Goal: Information Seeking & Learning: Learn about a topic

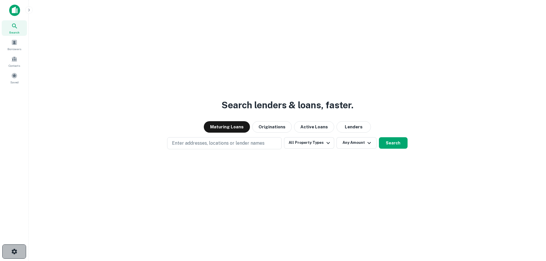
click at [13, 250] on icon "button" at bounding box center [13, 251] width 5 height 5
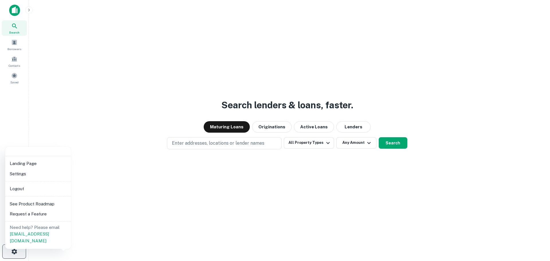
click at [13, 250] on div at bounding box center [275, 130] width 550 height 261
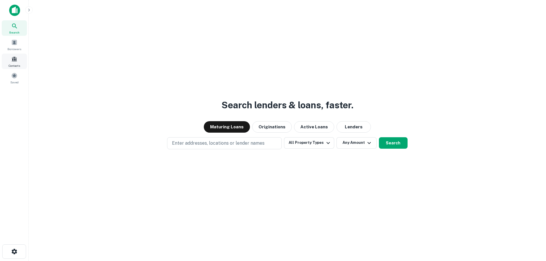
click at [12, 63] on div "Contacts" at bounding box center [14, 61] width 25 height 15
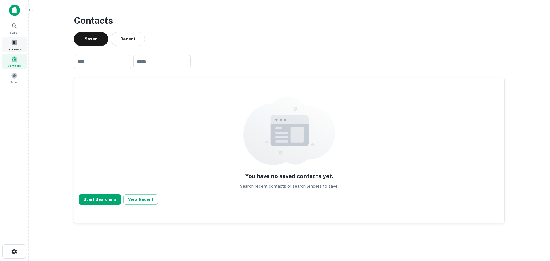
click at [16, 50] on span "Borrowers" at bounding box center [14, 49] width 14 height 5
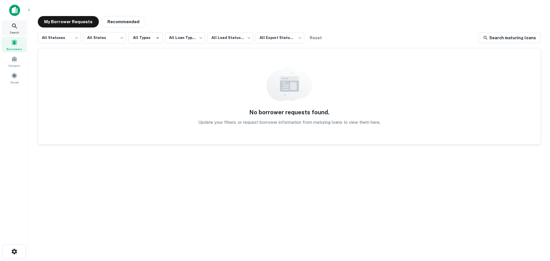
click at [17, 36] on div "Search" at bounding box center [14, 27] width 25 height 15
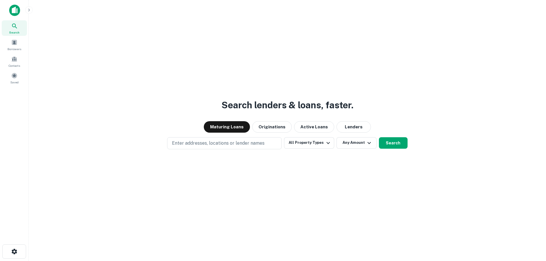
click at [29, 10] on icon "button" at bounding box center [29, 10] width 5 height 5
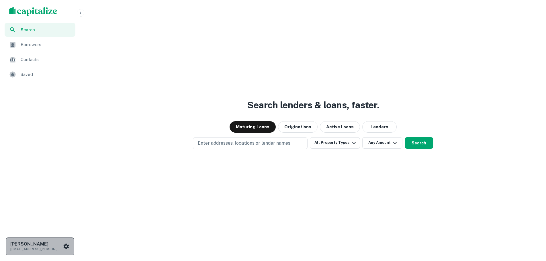
click at [35, 248] on p "[EMAIL_ADDRESS][PERSON_NAME][DOMAIN_NAME]" at bounding box center [36, 248] width 52 height 5
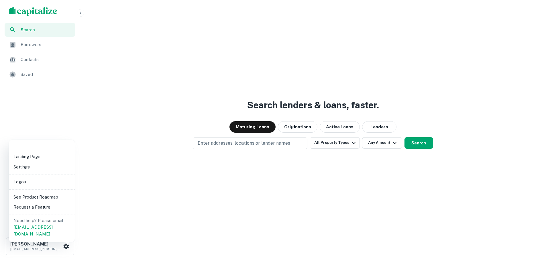
click at [32, 197] on li "See Product Roadmap" at bounding box center [41, 197] width 61 height 10
click at [26, 166] on li "Settings" at bounding box center [41, 167] width 61 height 10
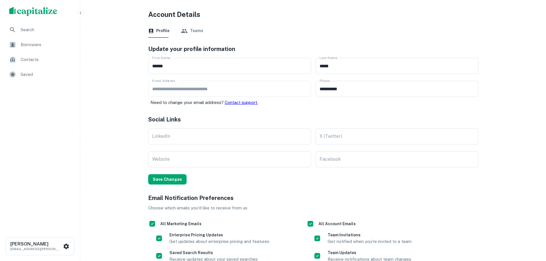
click at [28, 30] on span "Search" at bounding box center [46, 29] width 51 height 7
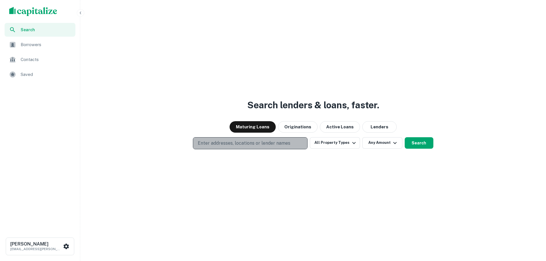
click at [282, 144] on p "Enter addresses, locations or lender names" at bounding box center [244, 143] width 93 height 7
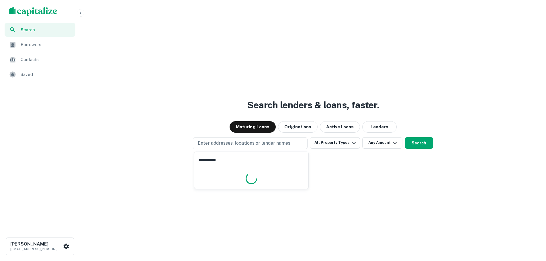
type input "**********"
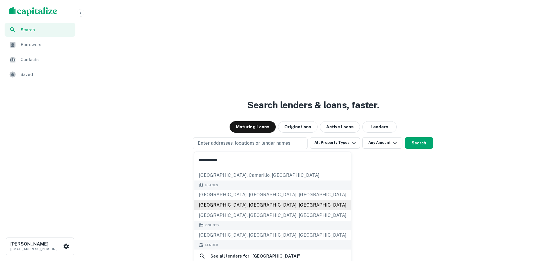
scroll to position [28, 0]
click at [232, 205] on div "Los Angeles County, CA, USA" at bounding box center [272, 205] width 157 height 10
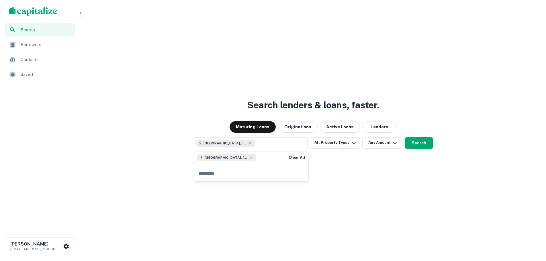
scroll to position [0, 0]
click at [346, 144] on button "All Property Types" at bounding box center [335, 142] width 50 height 11
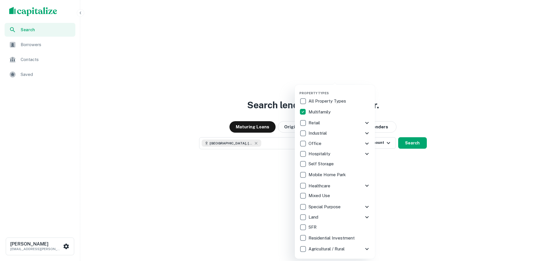
click at [389, 166] on div at bounding box center [275, 130] width 550 height 261
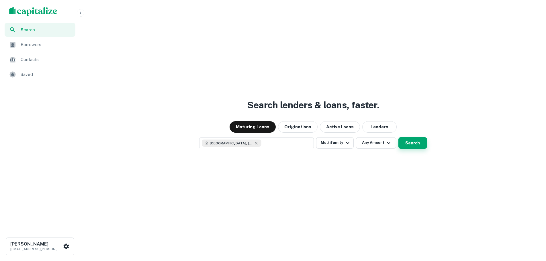
click at [412, 145] on button "Search" at bounding box center [412, 142] width 29 height 11
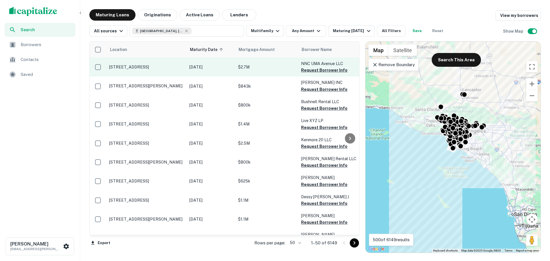
click at [149, 69] on p "[STREET_ADDRESS]" at bounding box center [146, 66] width 75 height 5
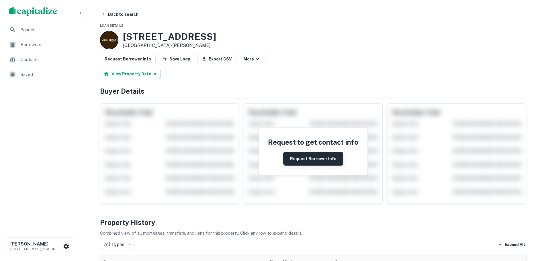
click at [297, 156] on button "Request Borrower Info" at bounding box center [313, 159] width 60 height 14
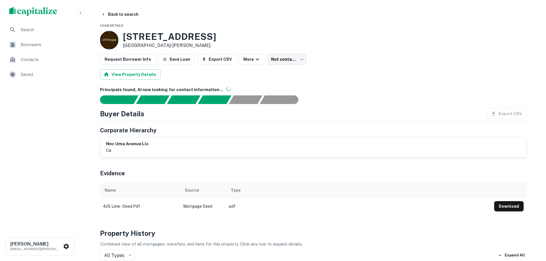
click at [516, 75] on div "View Property Details" at bounding box center [313, 74] width 426 height 10
click at [138, 76] on button "View Property Details" at bounding box center [130, 74] width 61 height 10
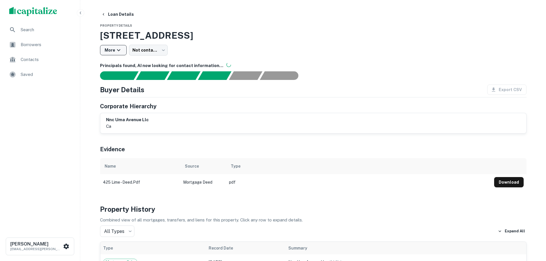
click at [118, 50] on icon "button" at bounding box center [118, 50] width 7 height 7
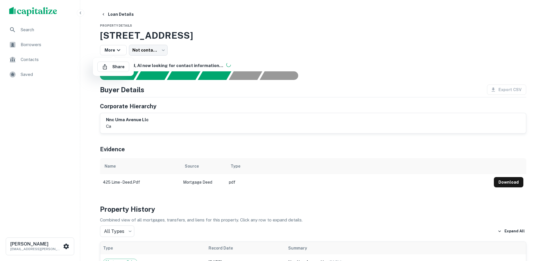
click at [118, 50] on div at bounding box center [275, 130] width 550 height 261
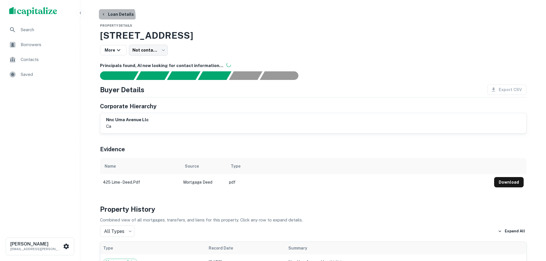
click at [110, 17] on button "Loan Details" at bounding box center [117, 14] width 37 height 10
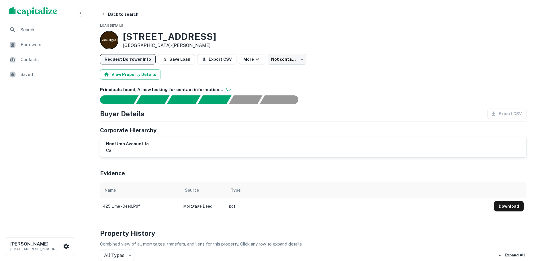
click at [137, 58] on button "Request Borrower Info" at bounding box center [128, 59] width 56 height 10
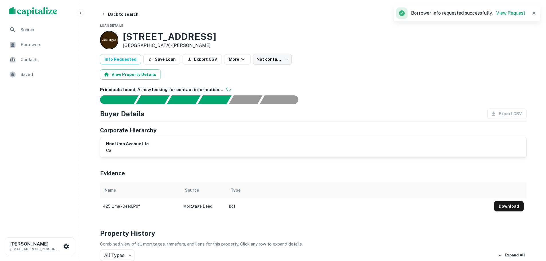
click at [509, 10] on p "Borrower info requested successfully. View Request" at bounding box center [468, 13] width 114 height 7
click at [508, 12] on link "View Request" at bounding box center [510, 12] width 29 height 5
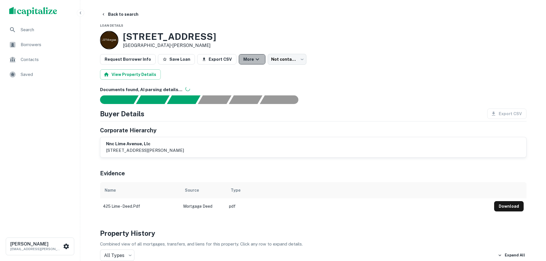
click at [247, 59] on button "More" at bounding box center [252, 59] width 27 height 10
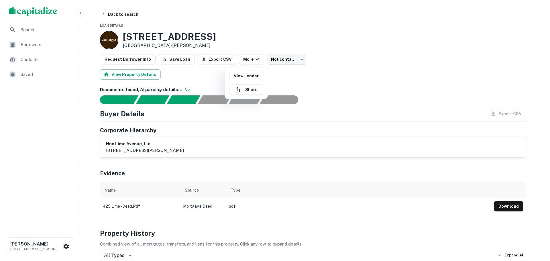
click at [299, 60] on div at bounding box center [275, 130] width 550 height 261
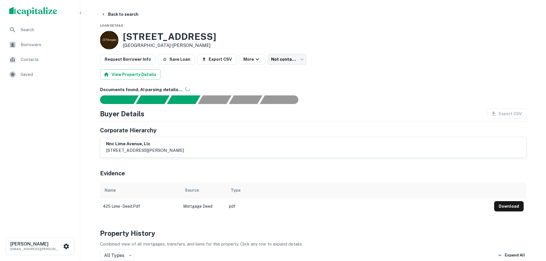
click at [295, 60] on body "Search Borrowers Contacts Saved Kashif Rizvi kashif.rizvi@marcusmillichap.com B…" at bounding box center [273, 130] width 546 height 261
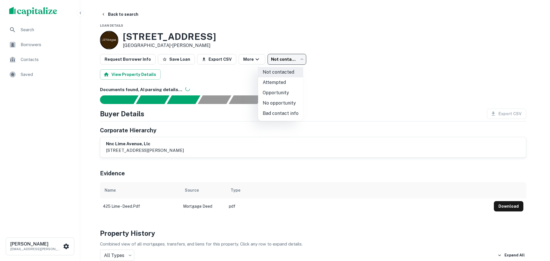
click at [295, 60] on div at bounding box center [275, 130] width 550 height 261
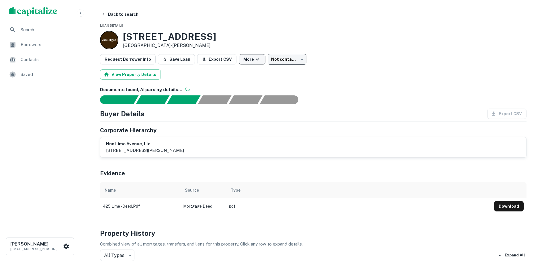
click at [244, 58] on button "More" at bounding box center [252, 59] width 27 height 10
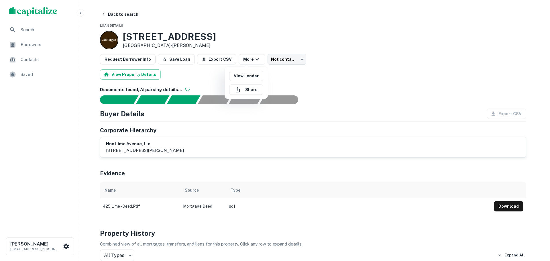
click at [205, 77] on div at bounding box center [275, 130] width 550 height 261
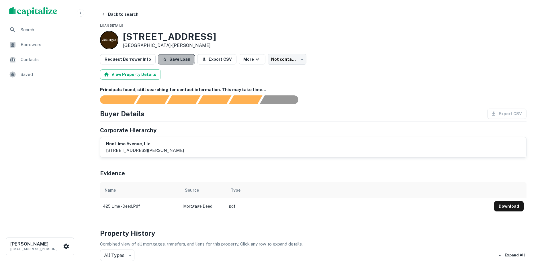
click at [165, 57] on button "Save Loan" at bounding box center [176, 59] width 37 height 10
click at [119, 15] on button "Back to search" at bounding box center [120, 14] width 42 height 10
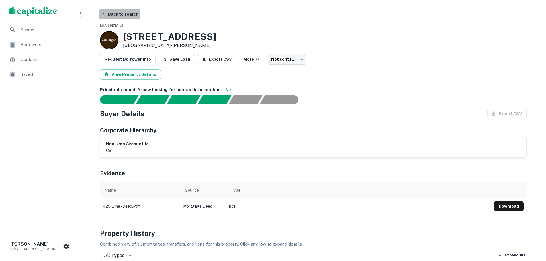
click at [119, 15] on button "Back to search" at bounding box center [120, 14] width 42 height 10
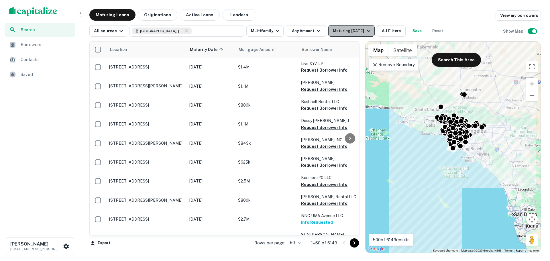
click at [358, 29] on div "Maturing In 1 Year" at bounding box center [352, 31] width 39 height 7
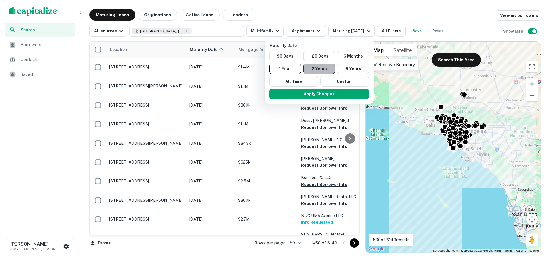
click at [318, 66] on button "2 Years" at bounding box center [319, 69] width 32 height 10
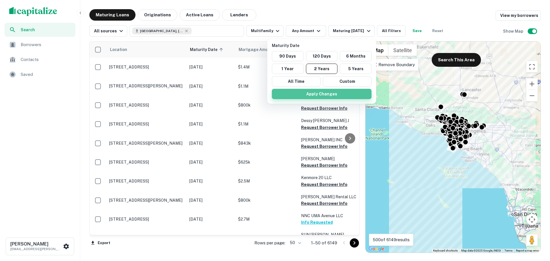
click at [325, 93] on button "Apply Changes" at bounding box center [322, 94] width 100 height 10
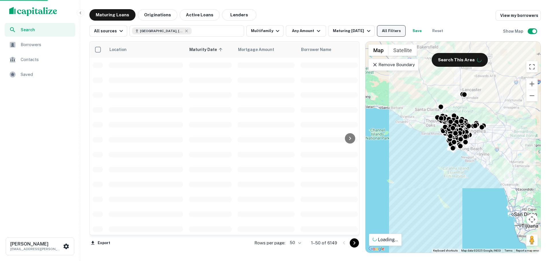
click at [390, 30] on button "All Filters" at bounding box center [391, 30] width 29 height 11
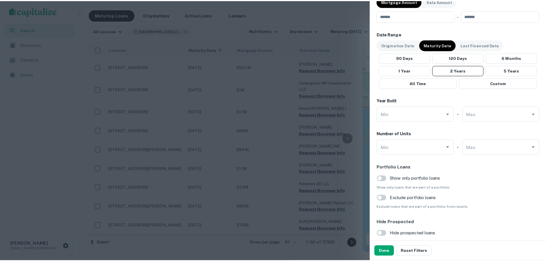
scroll to position [510, 0]
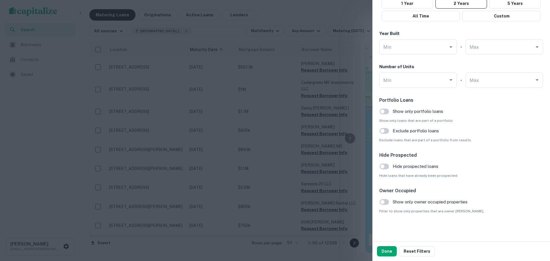
click at [301, 14] on div at bounding box center [275, 130] width 550 height 261
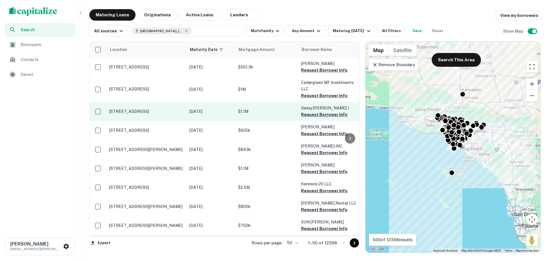
click at [213, 109] on p "[DATE]" at bounding box center [210, 111] width 43 height 6
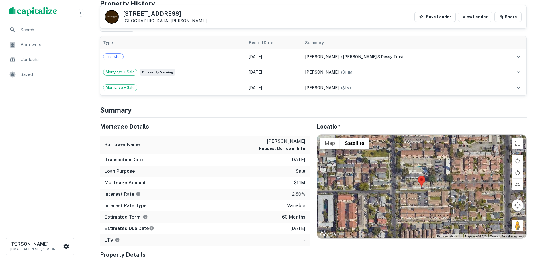
scroll to position [200, 0]
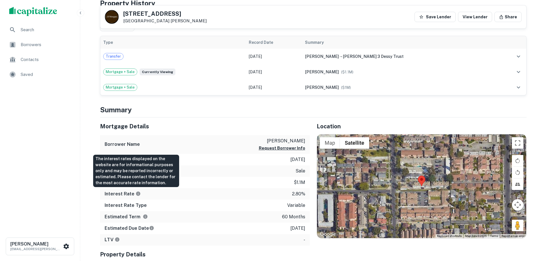
click at [137, 195] on icon "The interest rates displayed on the website are for informational purposes only…" at bounding box center [138, 193] width 4 height 4
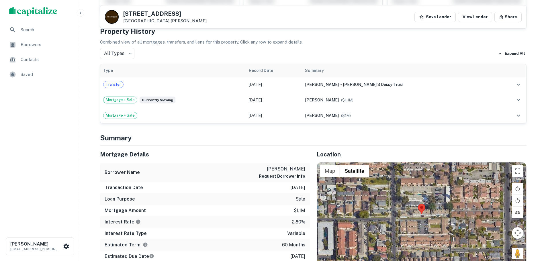
scroll to position [172, 0]
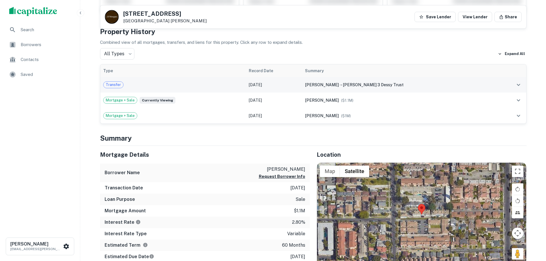
click at [148, 88] on div "Transfer" at bounding box center [173, 84] width 140 height 7
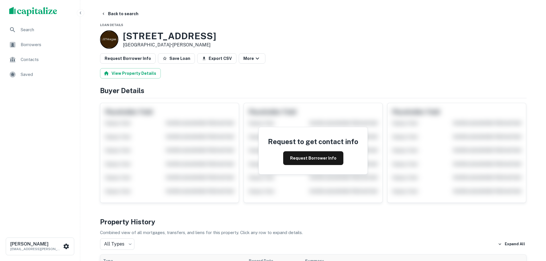
scroll to position [0, 0]
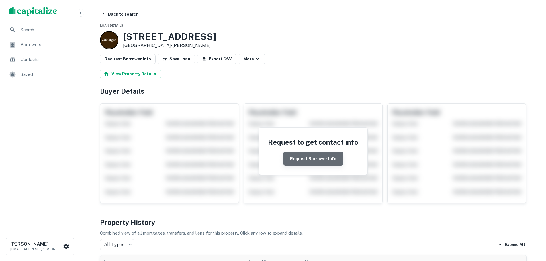
click at [316, 160] on button "Request Borrower Info" at bounding box center [313, 159] width 60 height 14
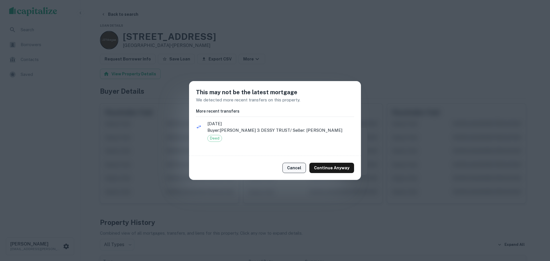
click at [293, 168] on button "Cancel" at bounding box center [294, 168] width 23 height 10
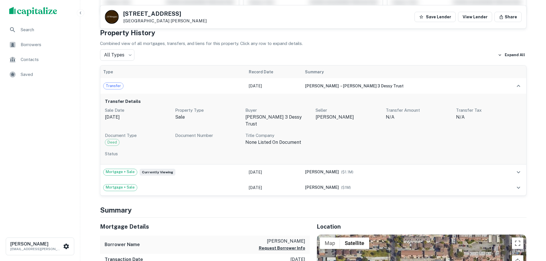
scroll to position [171, 0]
click at [155, 140] on div "Transfer Details Sale Date Nov 08, 2022 Property Type sale Buyer renee 3 dessy …" at bounding box center [313, 128] width 426 height 71
click at [145, 94] on div "Transfer Details Sale Date Nov 08, 2022 Property Type sale Buyer renee 3 dessy …" at bounding box center [313, 128] width 426 height 71
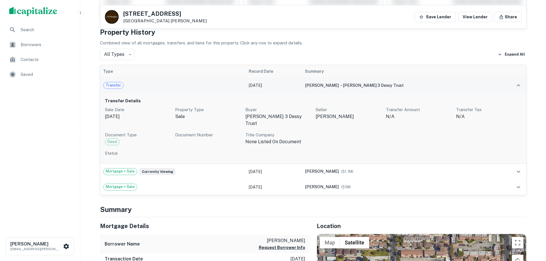
click at [112, 84] on span "Transfer" at bounding box center [113, 86] width 20 height 6
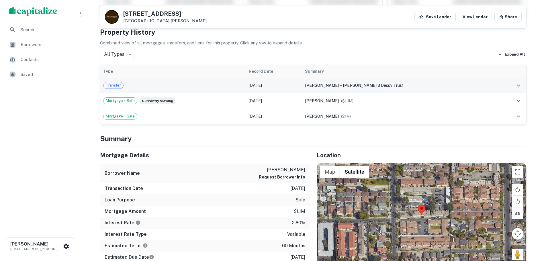
click at [167, 87] on div "Transfer" at bounding box center [173, 85] width 140 height 7
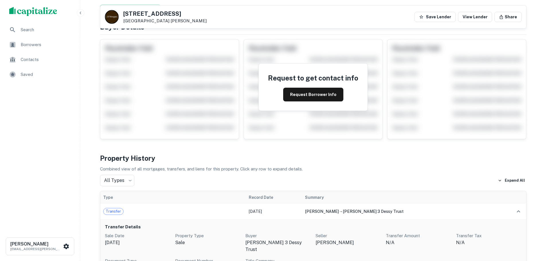
scroll to position [0, 0]
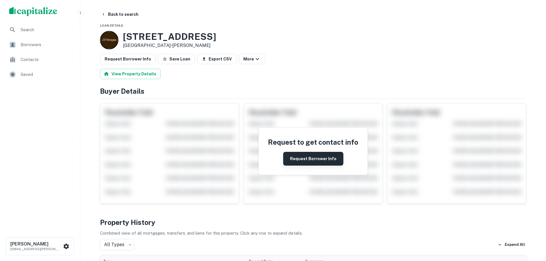
click at [307, 159] on button "Request Borrower Info" at bounding box center [313, 159] width 60 height 14
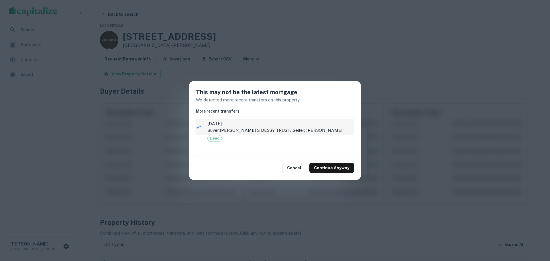
click at [238, 126] on span "5/18/2023" at bounding box center [280, 123] width 147 height 7
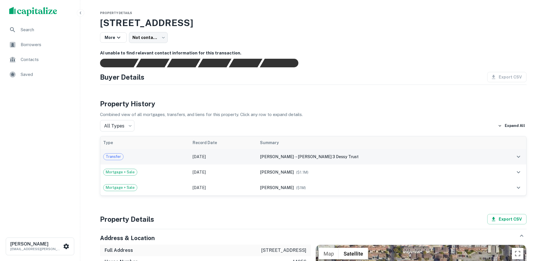
click at [241, 154] on td "May 18, 2023" at bounding box center [224, 156] width 68 height 15
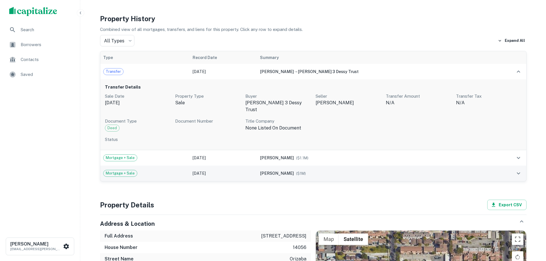
scroll to position [86, 0]
click at [190, 165] on td "Mortgage + Sale" at bounding box center [144, 172] width 89 height 15
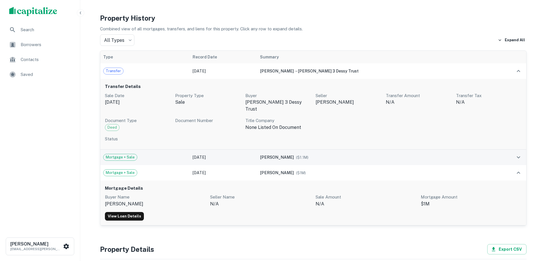
click at [170, 150] on td "Mortgage + Sale" at bounding box center [144, 157] width 89 height 15
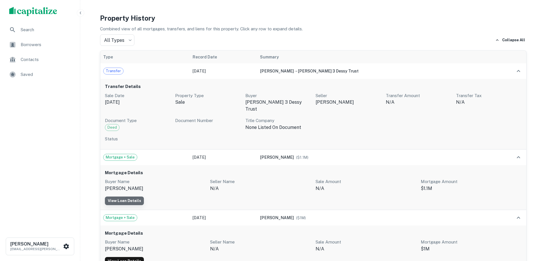
click at [132, 197] on link "View Loan Details" at bounding box center [124, 201] width 39 height 9
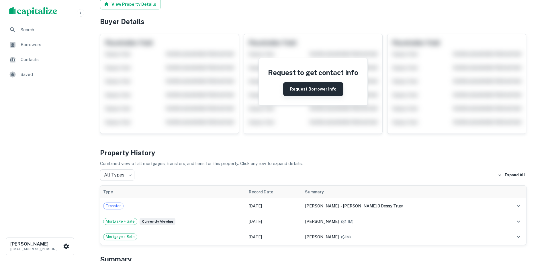
scroll to position [57, 0]
click at [307, 93] on button "Request Borrower Info" at bounding box center [313, 89] width 60 height 14
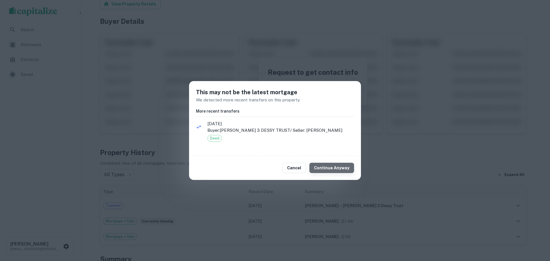
click at [338, 166] on button "Continue Anyway" at bounding box center [331, 168] width 45 height 10
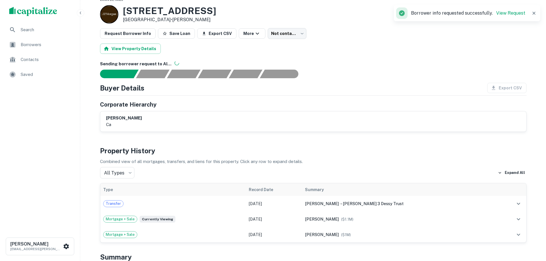
scroll to position [0, 0]
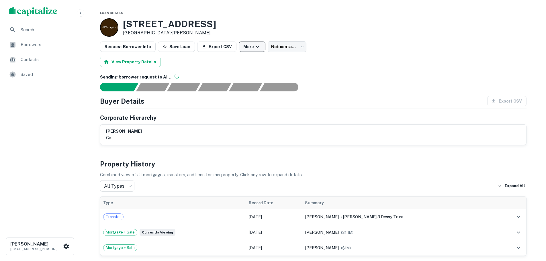
click at [254, 48] on icon "button" at bounding box center [257, 46] width 7 height 7
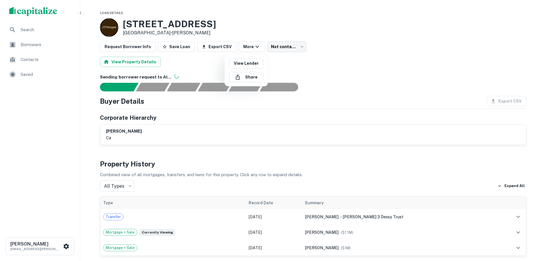
click at [251, 48] on div at bounding box center [275, 130] width 550 height 261
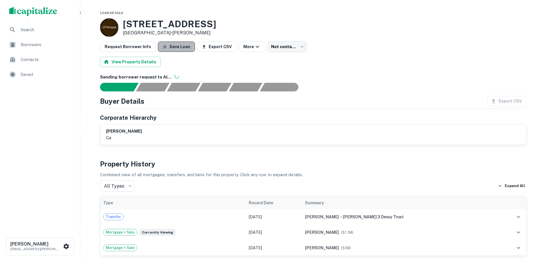
click at [174, 49] on button "Save Loan" at bounding box center [176, 47] width 37 height 10
click at [25, 73] on span "Saved" at bounding box center [46, 74] width 51 height 7
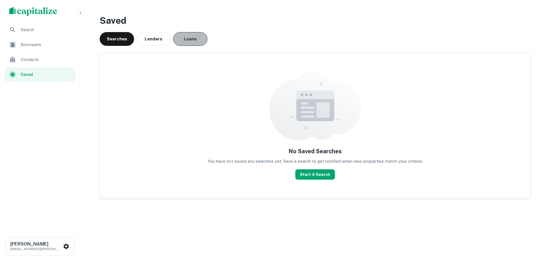
click at [192, 38] on button "Loans" at bounding box center [190, 39] width 34 height 14
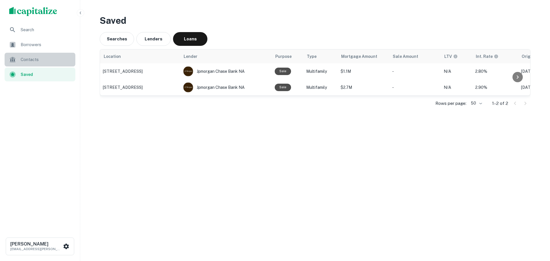
click at [26, 65] on div "Contacts" at bounding box center [40, 60] width 71 height 14
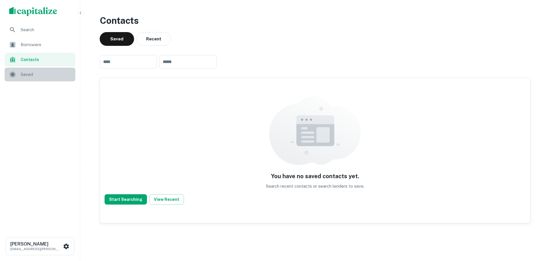
click at [34, 72] on span "Saved" at bounding box center [46, 74] width 51 height 7
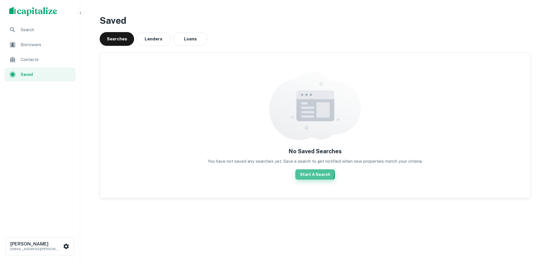
click at [313, 172] on button "Start A Search" at bounding box center [315, 174] width 40 height 10
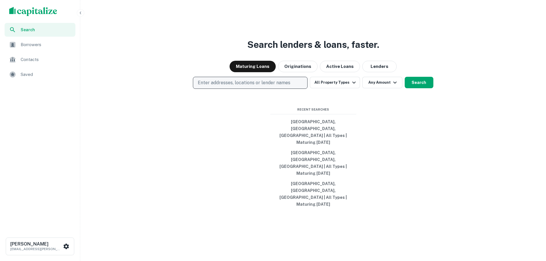
click at [268, 86] on p "Enter addresses, locations or lender names" at bounding box center [244, 82] width 93 height 7
type input "*****"
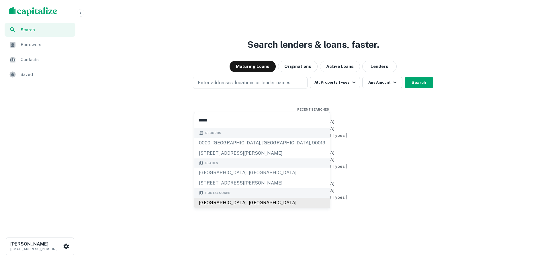
click at [242, 205] on div "[GEOGRAPHIC_DATA], [GEOGRAPHIC_DATA]" at bounding box center [262, 203] width 136 height 10
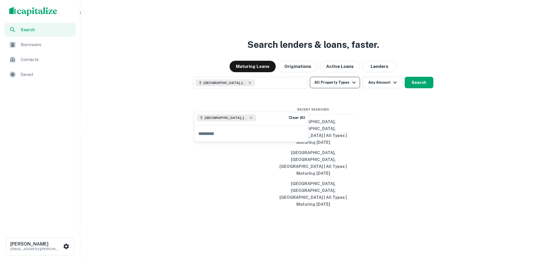
click at [348, 88] on button "All Property Types" at bounding box center [335, 82] width 50 height 11
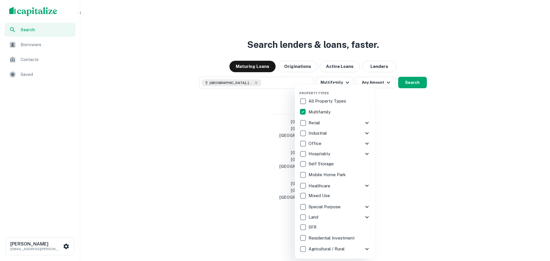
click at [384, 115] on div at bounding box center [275, 130] width 550 height 261
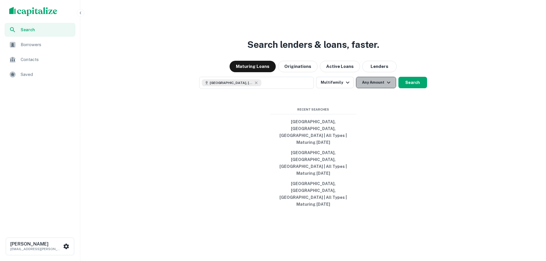
click at [387, 86] on icon "button" at bounding box center [388, 82] width 7 height 7
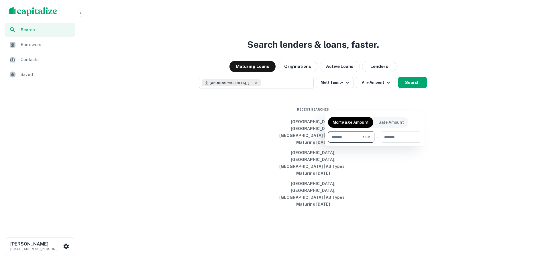
type input "*******"
click at [458, 115] on div at bounding box center [275, 130] width 550 height 261
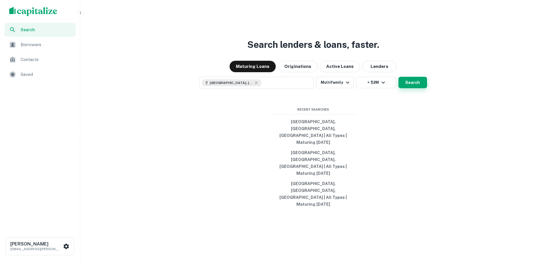
click at [410, 88] on button "Search" at bounding box center [412, 82] width 29 height 11
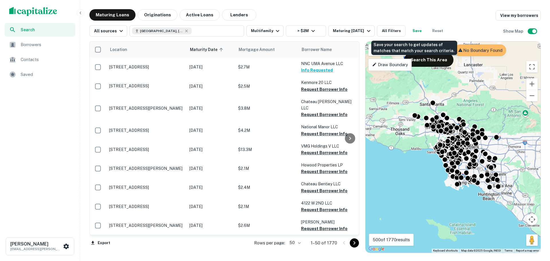
click at [414, 31] on button "Save" at bounding box center [417, 30] width 18 height 11
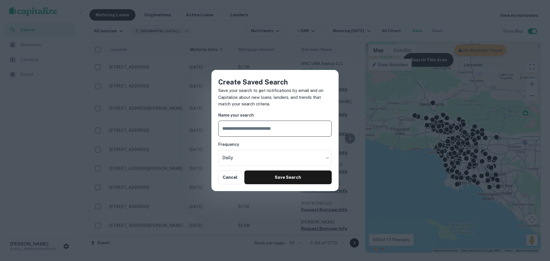
click at [250, 130] on input "text" at bounding box center [274, 129] width 113 height 16
click at [238, 128] on input "**********" at bounding box center [274, 129] width 113 height 16
type input "**********"
click at [291, 175] on button "Save Search" at bounding box center [287, 178] width 87 height 14
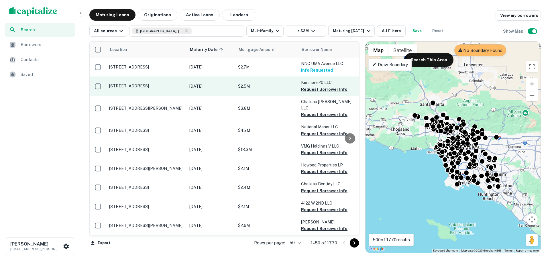
click at [146, 84] on p "[STREET_ADDRESS]" at bounding box center [146, 85] width 75 height 5
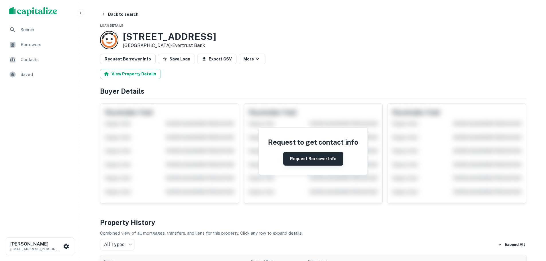
click at [311, 157] on button "Request Borrower Info" at bounding box center [313, 159] width 60 height 14
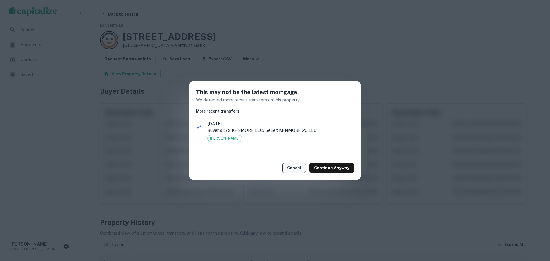
click at [289, 165] on button "Cancel" at bounding box center [294, 168] width 23 height 10
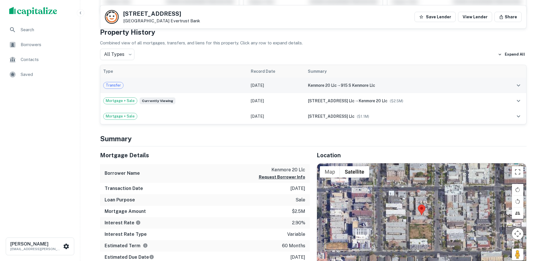
scroll to position [172, 0]
click at [145, 87] on div "Transfer" at bounding box center [174, 85] width 142 height 7
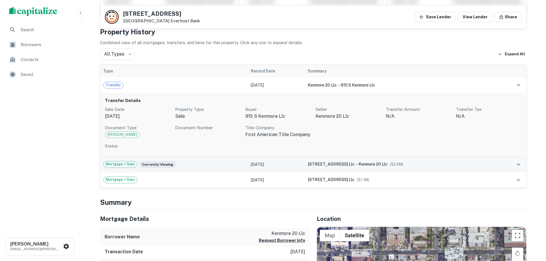
click at [189, 163] on div "Mortgage + Sale Currently viewing" at bounding box center [174, 164] width 142 height 7
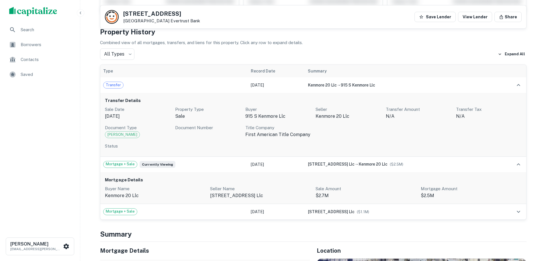
click at [192, 120] on div "Sale Date Nov 30, 2021 Property Type sale Buyer 915 s kenmore llc Seller kenmor…" at bounding box center [313, 122] width 417 height 32
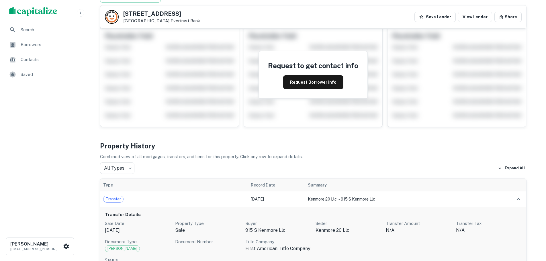
scroll to position [57, 0]
click at [312, 80] on button "Request Borrower Info" at bounding box center [313, 83] width 60 height 14
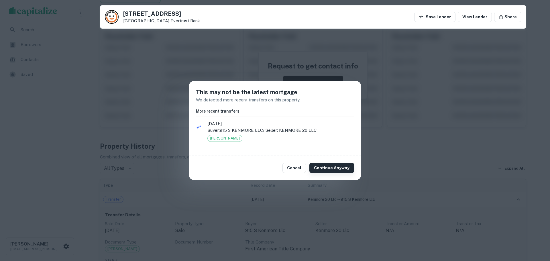
click at [326, 166] on button "Continue Anyway" at bounding box center [331, 168] width 45 height 10
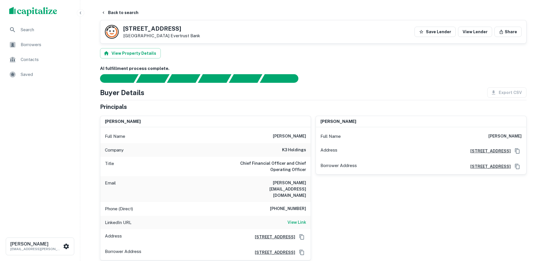
scroll to position [0, 0]
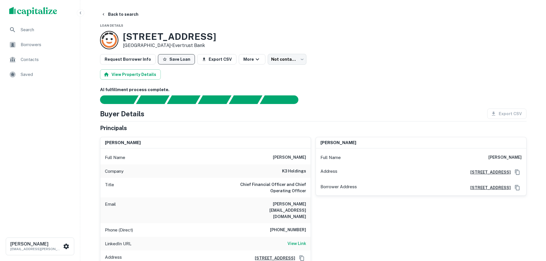
click at [182, 58] on button "Save Loan" at bounding box center [176, 59] width 37 height 10
click at [257, 56] on button "More" at bounding box center [254, 59] width 27 height 10
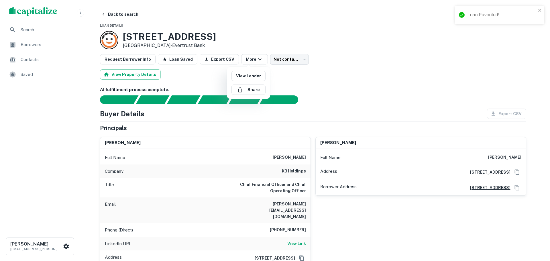
click at [256, 57] on div at bounding box center [275, 130] width 550 height 261
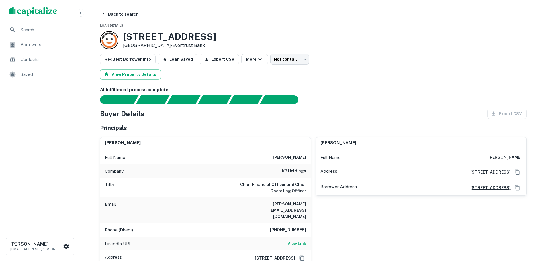
click at [24, 69] on div "Saved" at bounding box center [40, 75] width 71 height 14
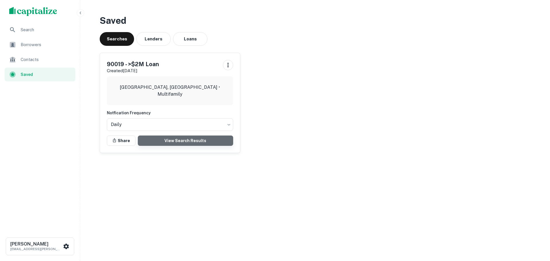
click at [187, 138] on link "View Search Results" at bounding box center [185, 141] width 95 height 10
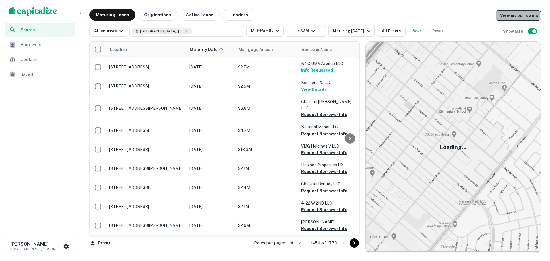
click at [510, 14] on link "View my borrowers" at bounding box center [518, 15] width 45 height 10
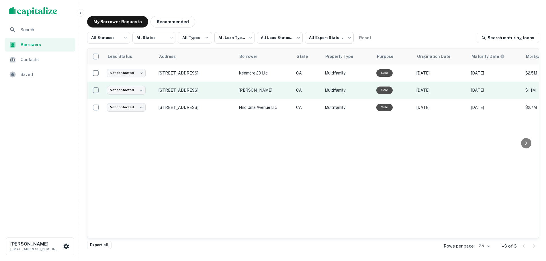
click at [192, 88] on p "[STREET_ADDRESS]" at bounding box center [195, 90] width 75 height 5
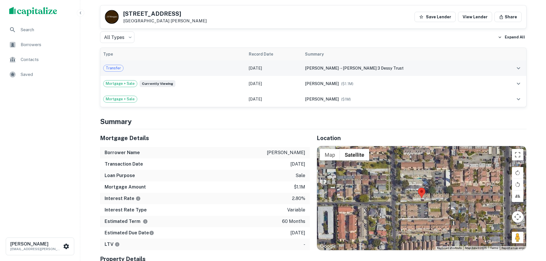
scroll to position [372, 0]
